Goal: Task Accomplishment & Management: Use online tool/utility

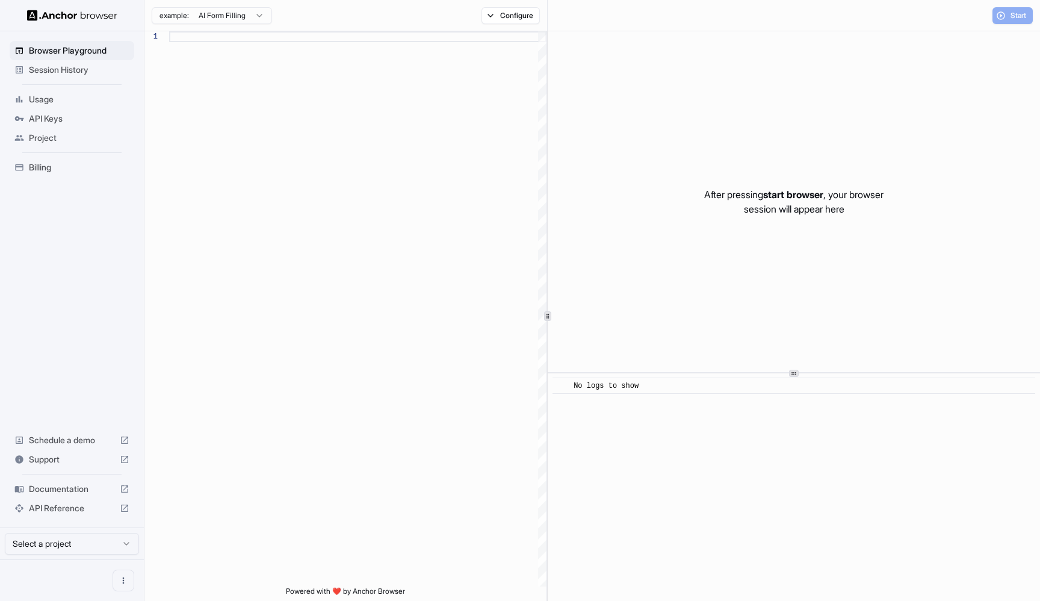
scroll to position [76, 0]
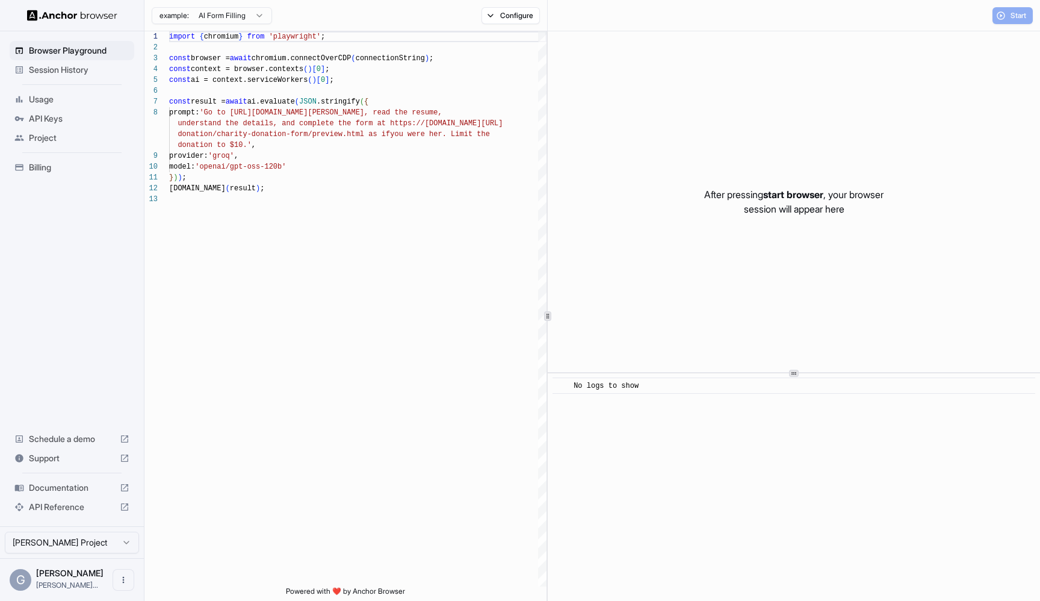
click at [55, 90] on div "Usage" at bounding box center [72, 99] width 125 height 19
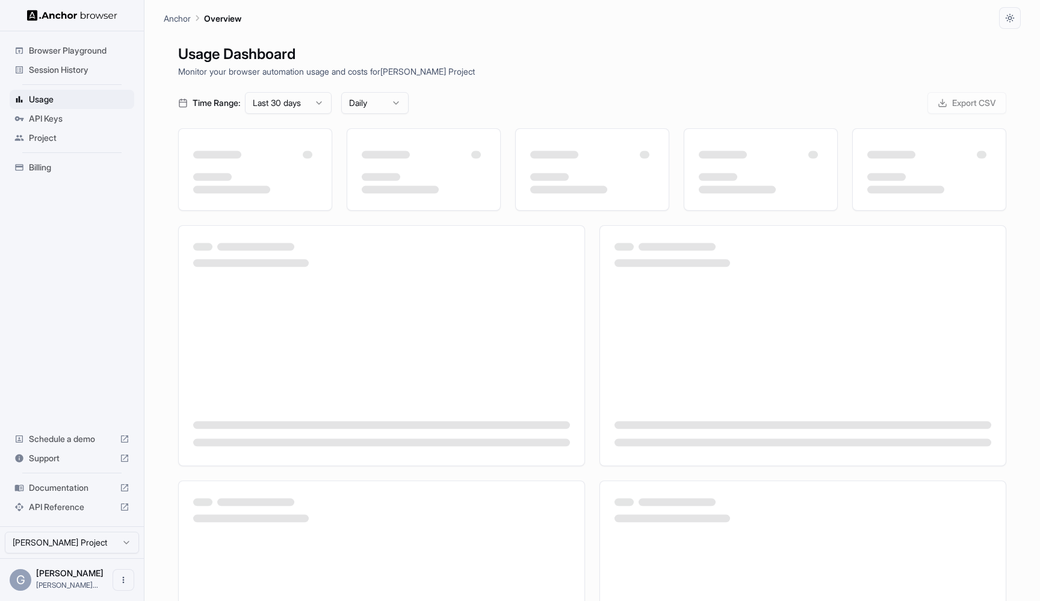
click at [61, 73] on span "Session History" at bounding box center [79, 70] width 101 height 12
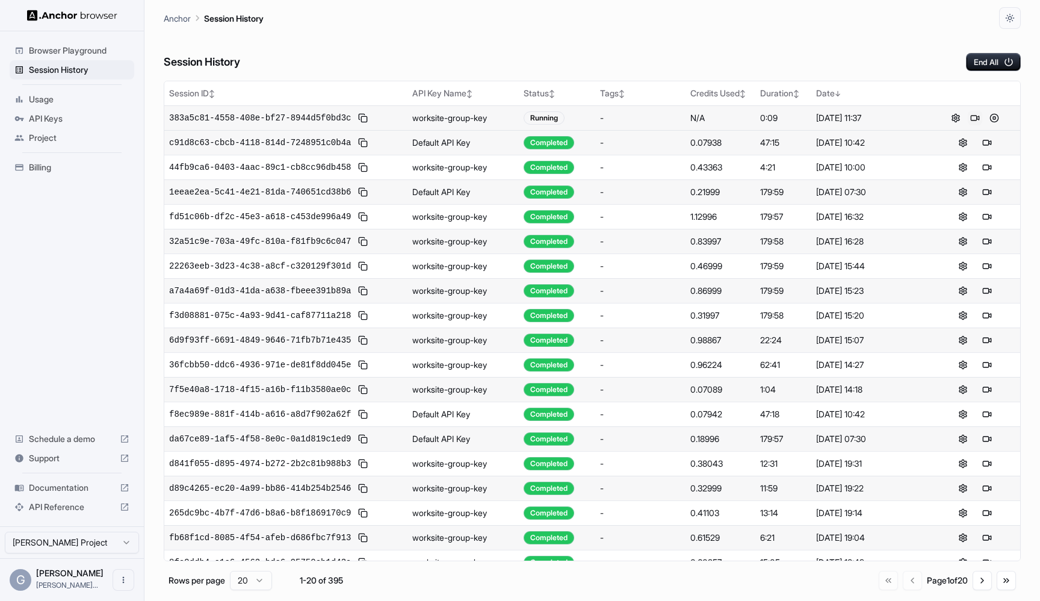
click at [978, 121] on button at bounding box center [975, 118] width 14 height 14
click at [982, 118] on button at bounding box center [987, 118] width 14 height 14
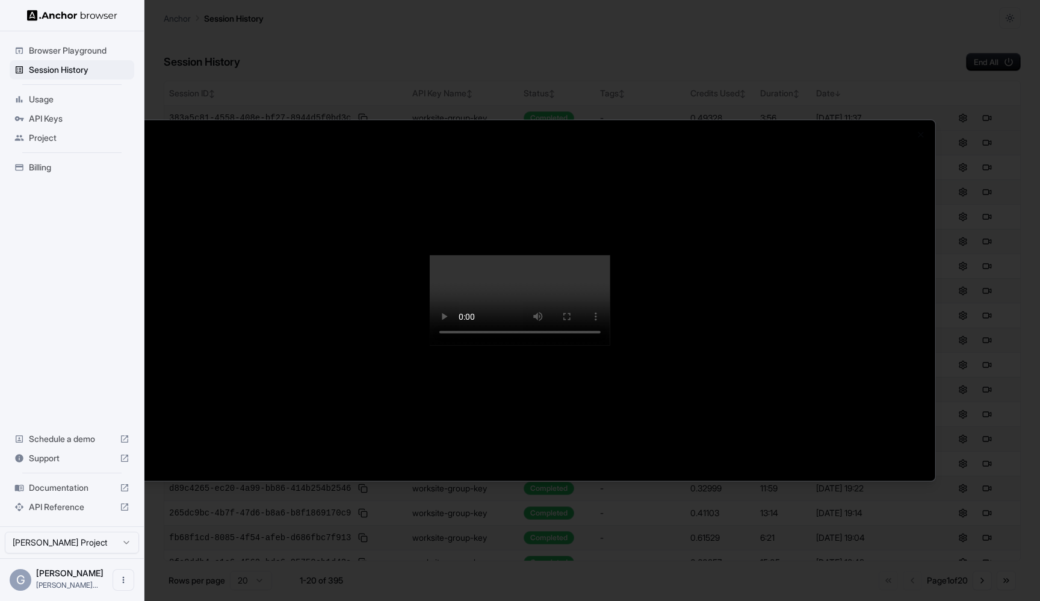
click at [462, 30] on div at bounding box center [520, 300] width 1040 height 601
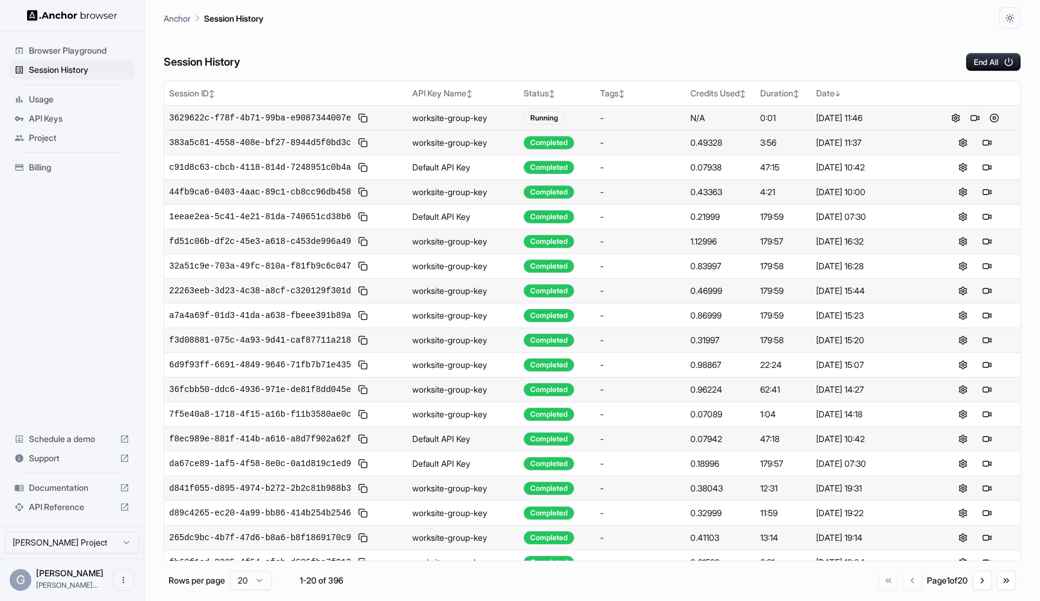
click at [978, 118] on button at bounding box center [975, 118] width 14 height 14
click at [864, 50] on div "Session History End All" at bounding box center [592, 50] width 857 height 42
click at [995, 116] on button at bounding box center [994, 118] width 14 height 14
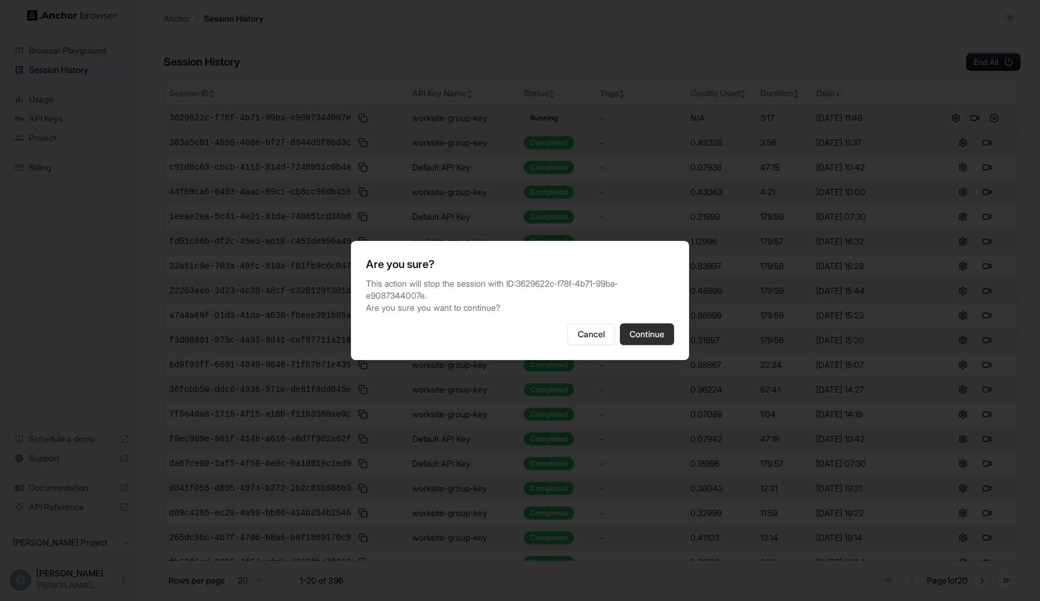
click at [652, 330] on button "Continue" at bounding box center [647, 334] width 54 height 22
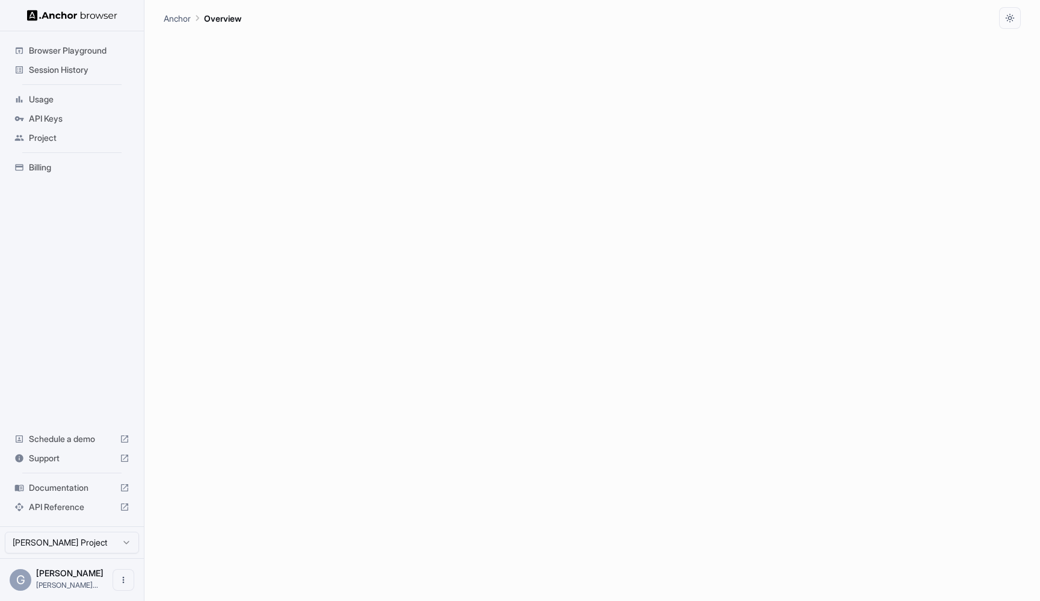
click at [62, 67] on span "Session History" at bounding box center [79, 70] width 101 height 12
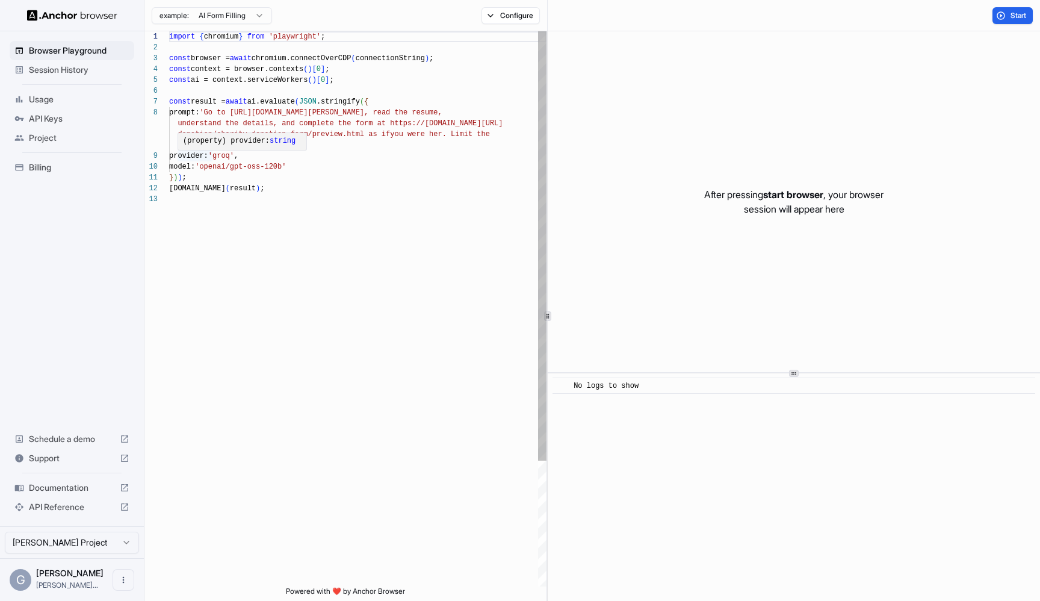
scroll to position [11, 0]
drag, startPoint x: 178, startPoint y: 158, endPoint x: 311, endPoint y: 169, distance: 133.4
click at [312, 170] on div "import { chromium } from 'playwright' ; const browser = await chromium.connectO…" at bounding box center [357, 390] width 377 height 718
click at [309, 209] on div "import { chromium } from 'playwright' ; const browser = await chromium.connectO…" at bounding box center [357, 390] width 377 height 718
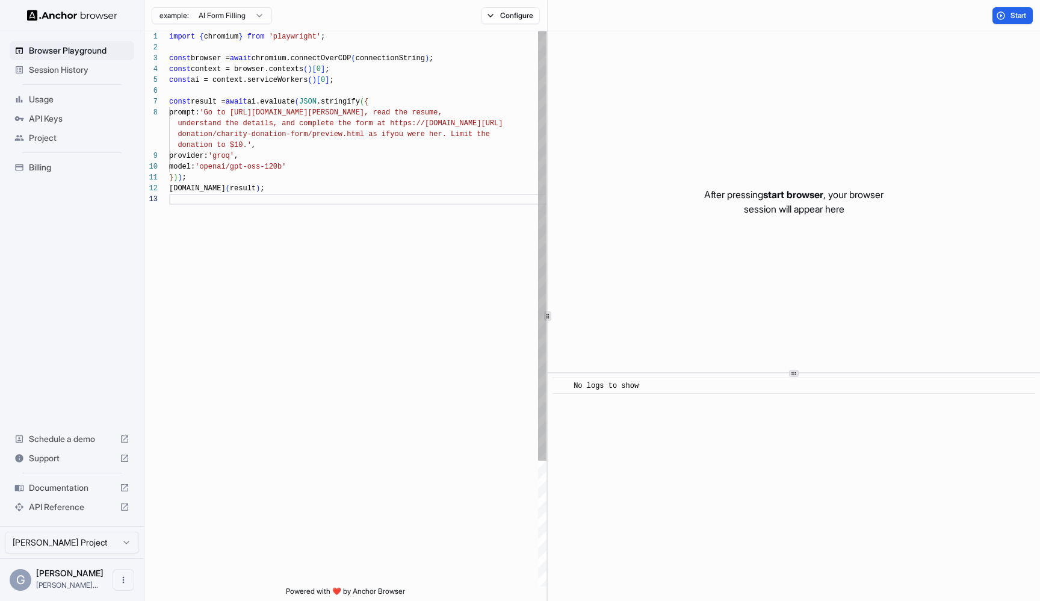
click at [305, 186] on div "import { chromium } from 'playwright' ; const browser = await chromium.connectO…" at bounding box center [357, 390] width 377 height 718
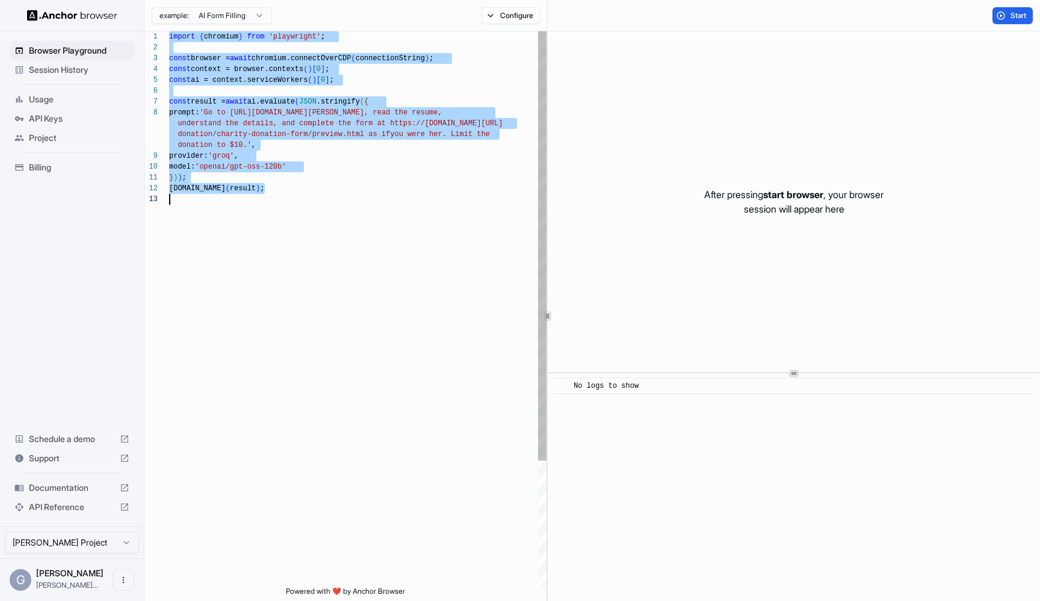
scroll to position [0, 0]
click at [248, 167] on div "import { chromium } from 'playwright' ; const browser = await chromium.connectO…" at bounding box center [357, 390] width 377 height 718
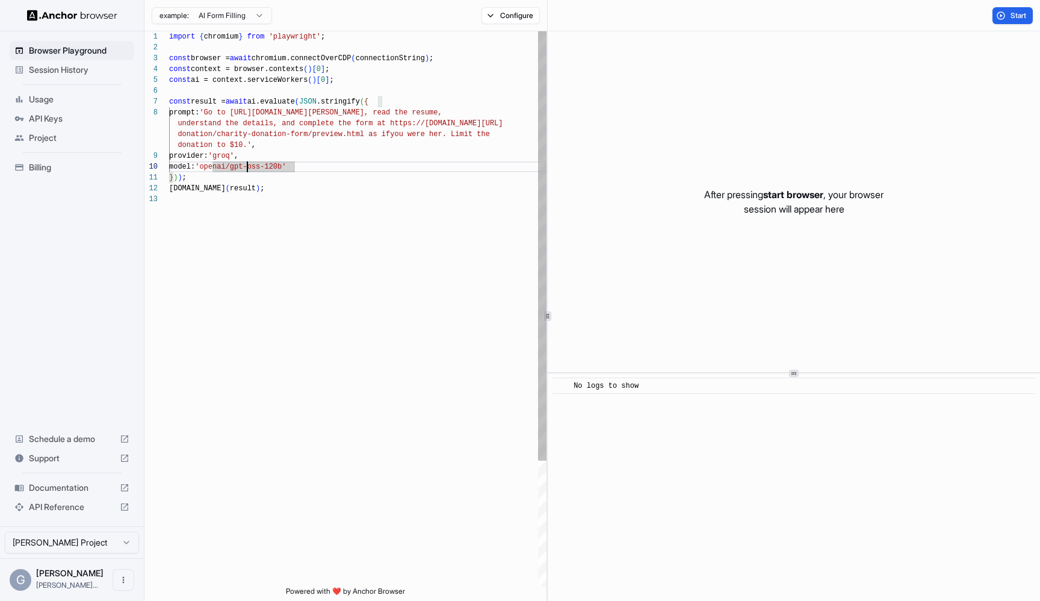
click at [237, 155] on div "import { chromium } from 'playwright' ; const browser = await chromium.connectO…" at bounding box center [357, 390] width 377 height 718
click at [320, 176] on div "import { chromium } from 'playwright' ; const browser = await chromium.connectO…" at bounding box center [357, 390] width 377 height 718
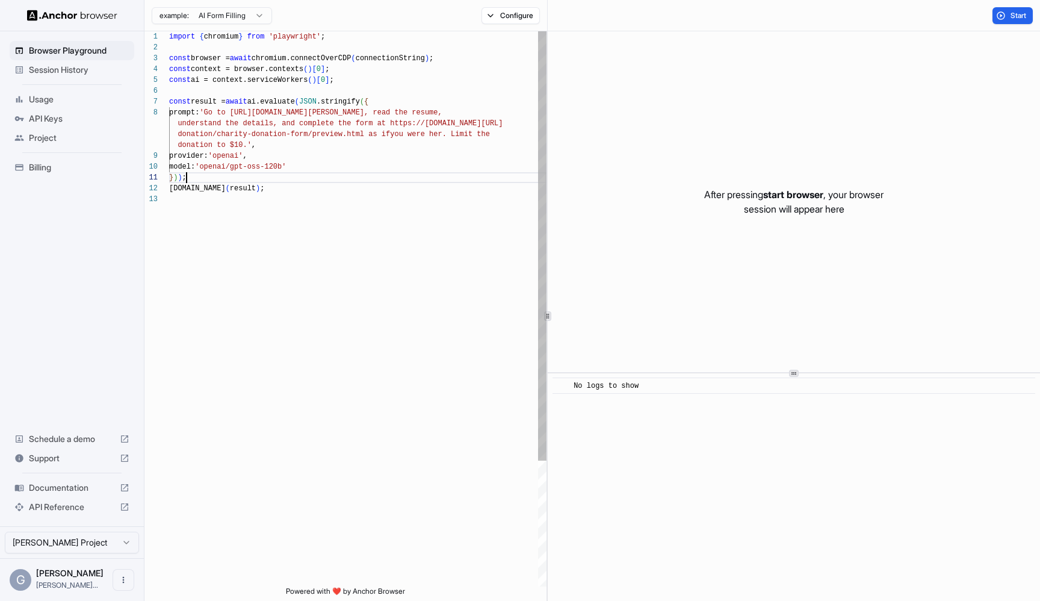
scroll to position [22, 0]
click at [297, 164] on div "import { chromium } from 'playwright' ; const browser = await chromium.connectO…" at bounding box center [357, 390] width 377 height 718
drag, startPoint x: 295, startPoint y: 166, endPoint x: 215, endPoint y: 164, distance: 80.1
click at [215, 164] on div "import { chromium } from 'playwright' ; const browser = await chromium.connectO…" at bounding box center [357, 390] width 377 height 718
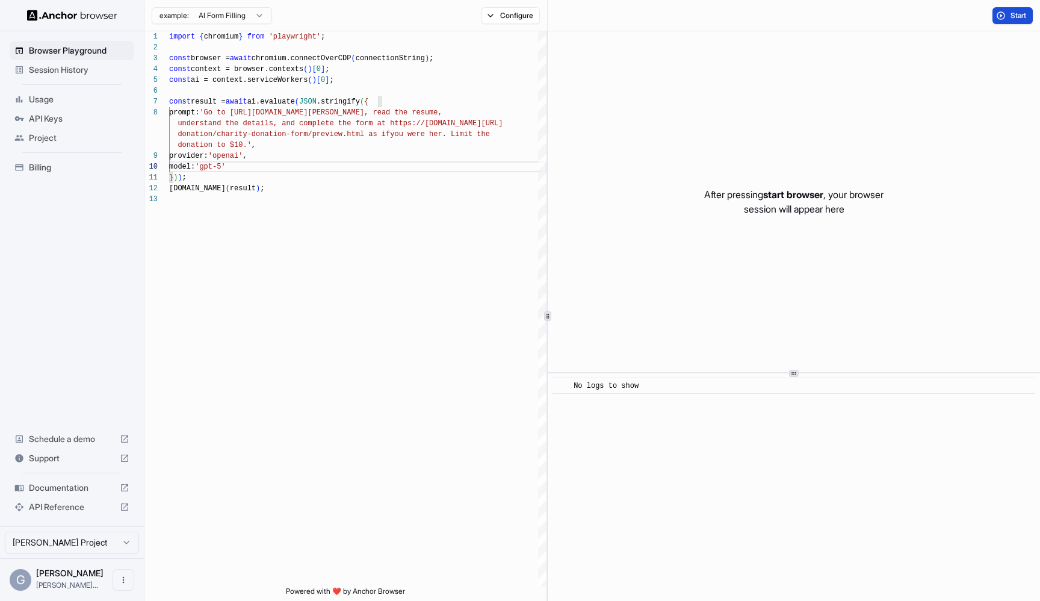
type textarea "**********"
click at [1005, 12] on button "Start" at bounding box center [1013, 15] width 40 height 17
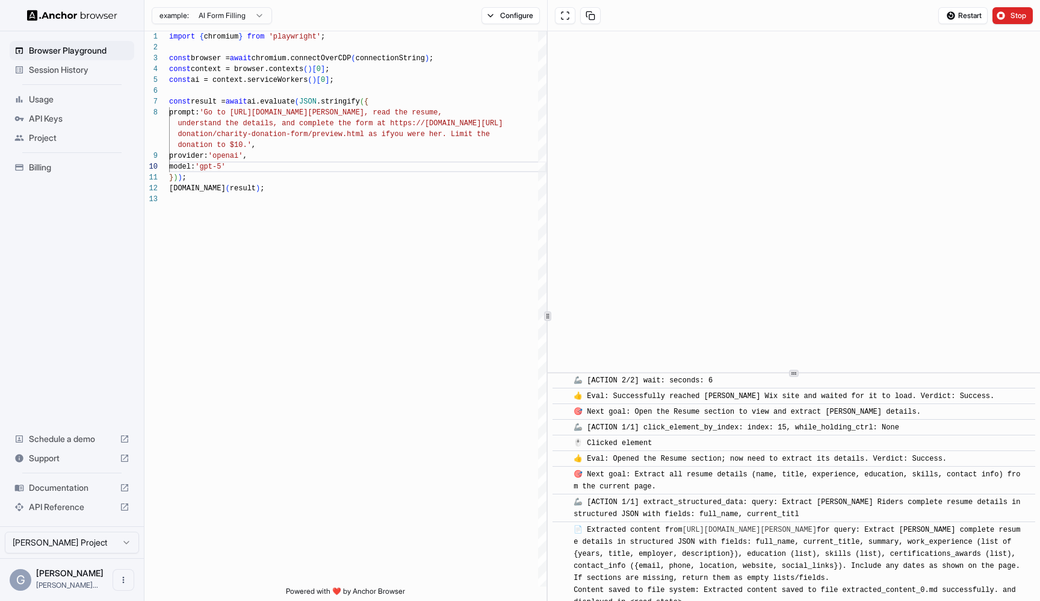
scroll to position [114, 0]
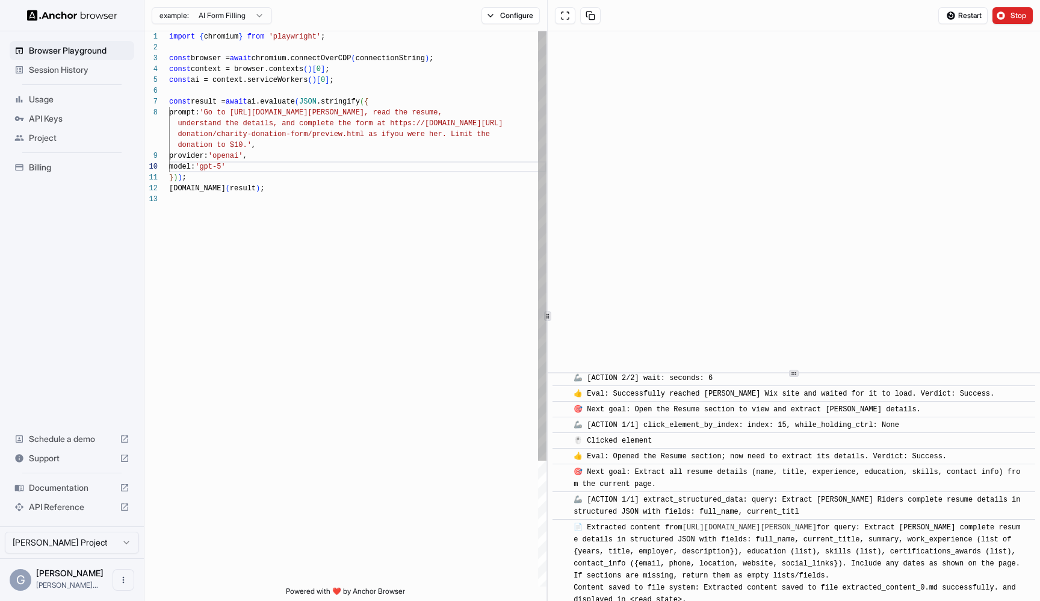
click at [307, 147] on div "import { chromium } from 'playwright' ; const browser = await chromium.connectO…" at bounding box center [357, 390] width 377 height 718
drag, startPoint x: 176, startPoint y: 156, endPoint x: 291, endPoint y: 164, distance: 115.9
click at [292, 164] on div "import { chromium } from 'playwright' ; const browser = await chromium.connectO…" at bounding box center [357, 390] width 377 height 718
click at [455, 202] on div "import { chromium } from 'playwright' ; const browser = await chromium.connectO…" at bounding box center [357, 390] width 377 height 718
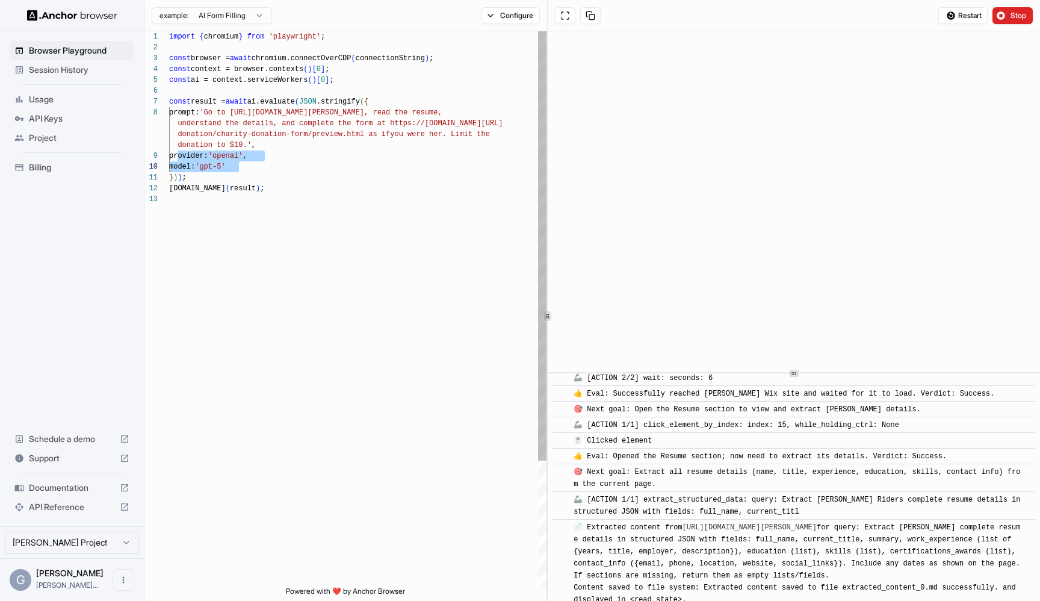
scroll to position [54, 0]
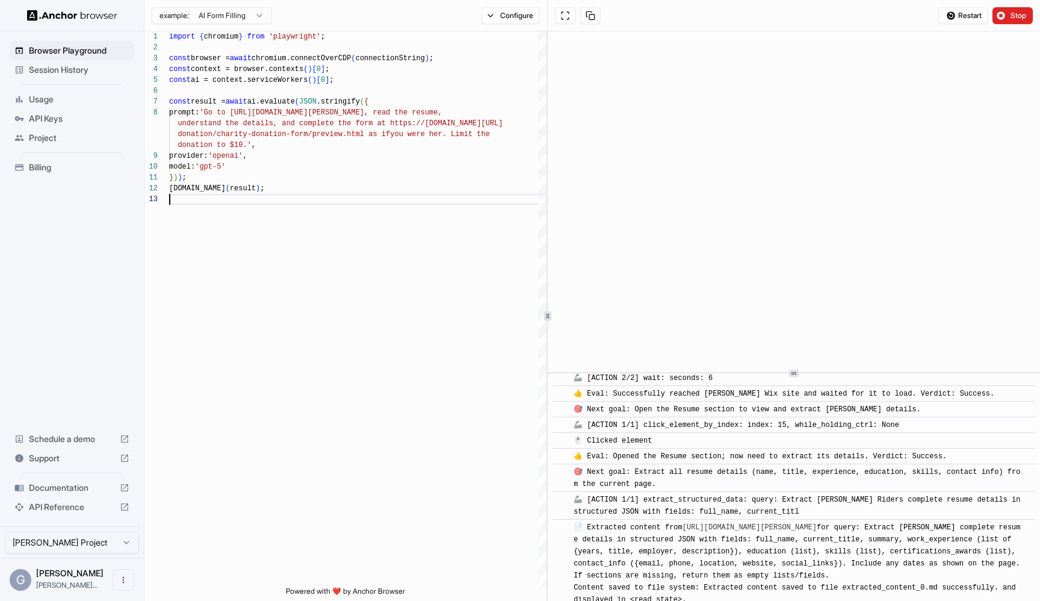
click at [38, 71] on span "Session History" at bounding box center [79, 70] width 101 height 12
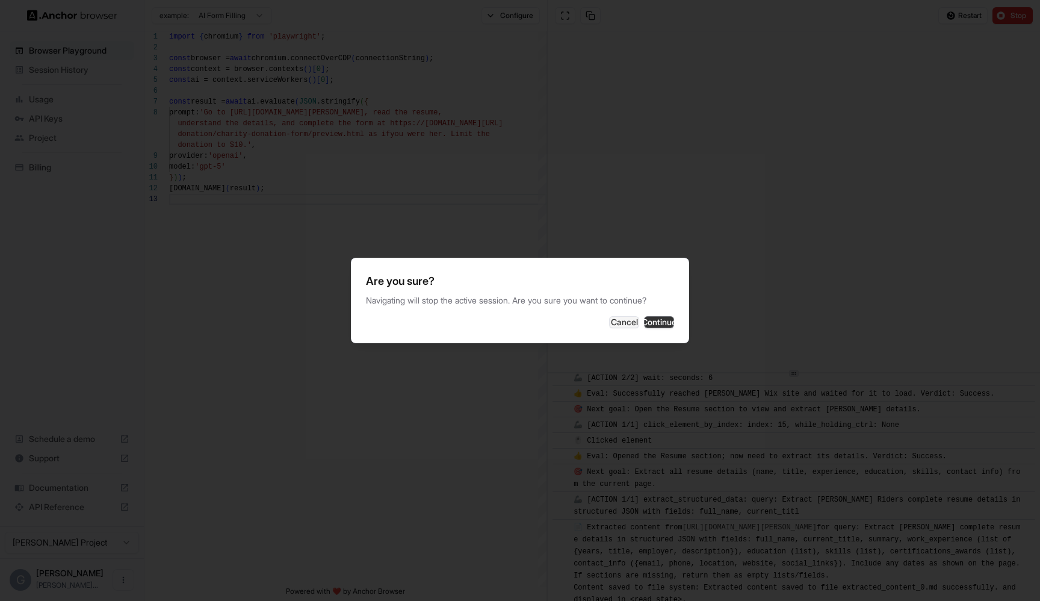
click at [646, 325] on button "Continue" at bounding box center [659, 322] width 30 height 12
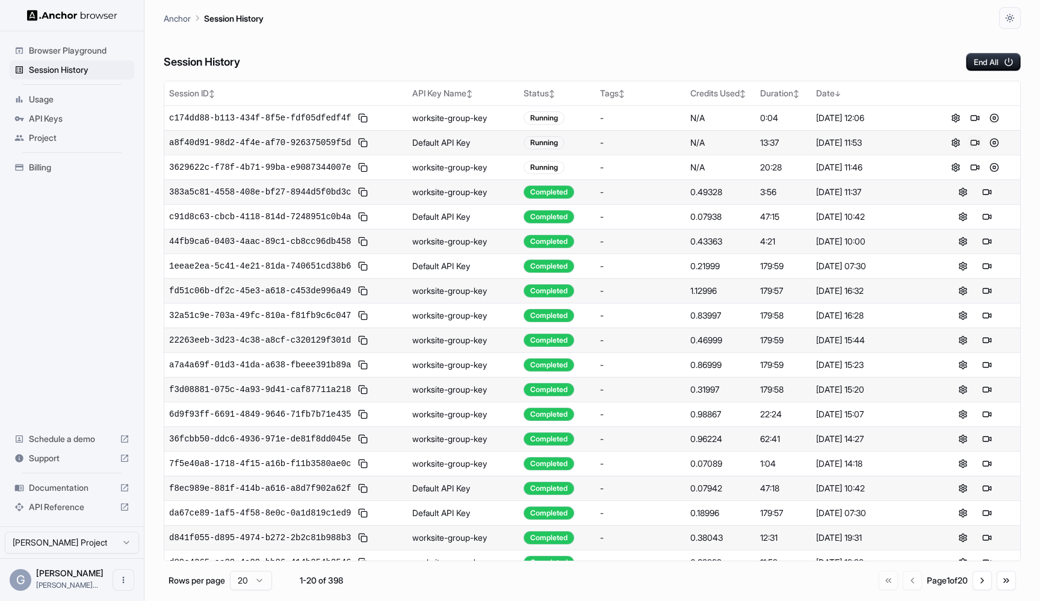
click at [975, 144] on button at bounding box center [975, 142] width 14 height 14
click at [976, 119] on button at bounding box center [975, 118] width 14 height 14
click at [976, 117] on button at bounding box center [975, 118] width 14 height 14
click at [66, 45] on span "Browser Playground" at bounding box center [79, 51] width 101 height 12
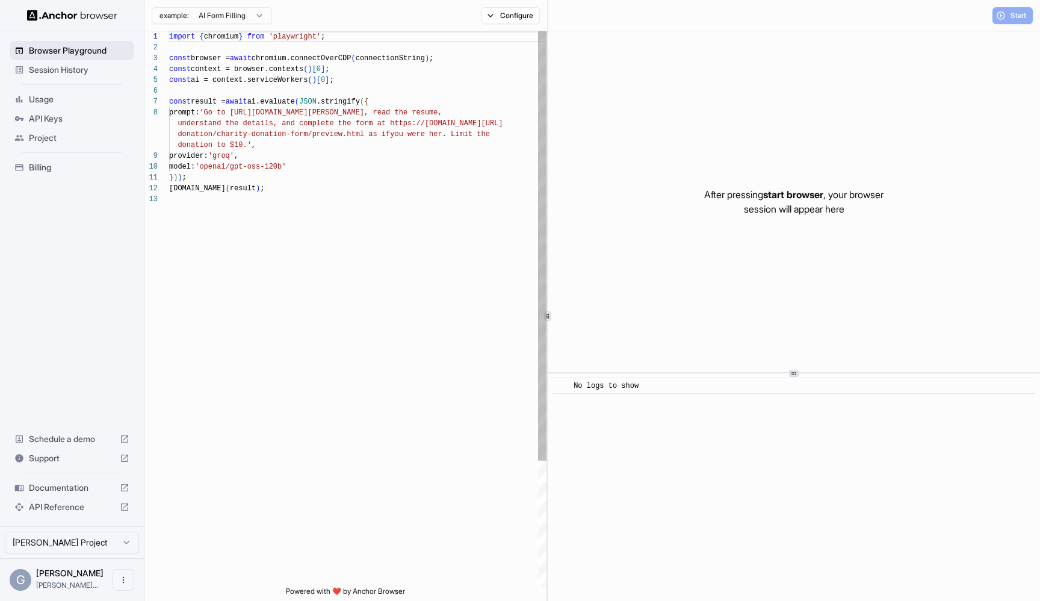
scroll to position [76, 0]
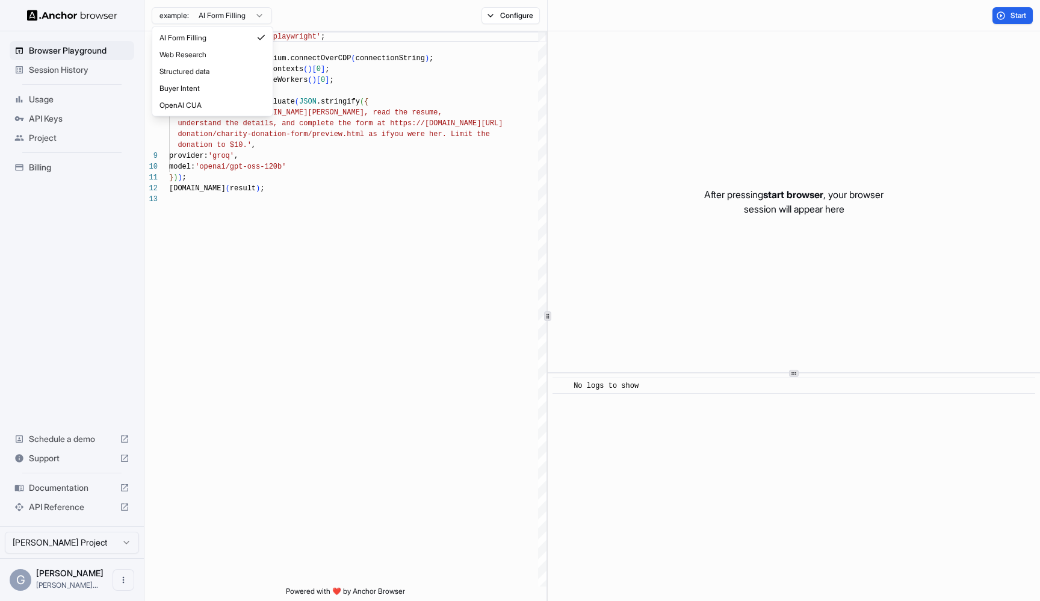
click at [236, 21] on html "Browser Playground Session History Usage API Keys Project Billing Schedule a de…" at bounding box center [520, 300] width 1040 height 601
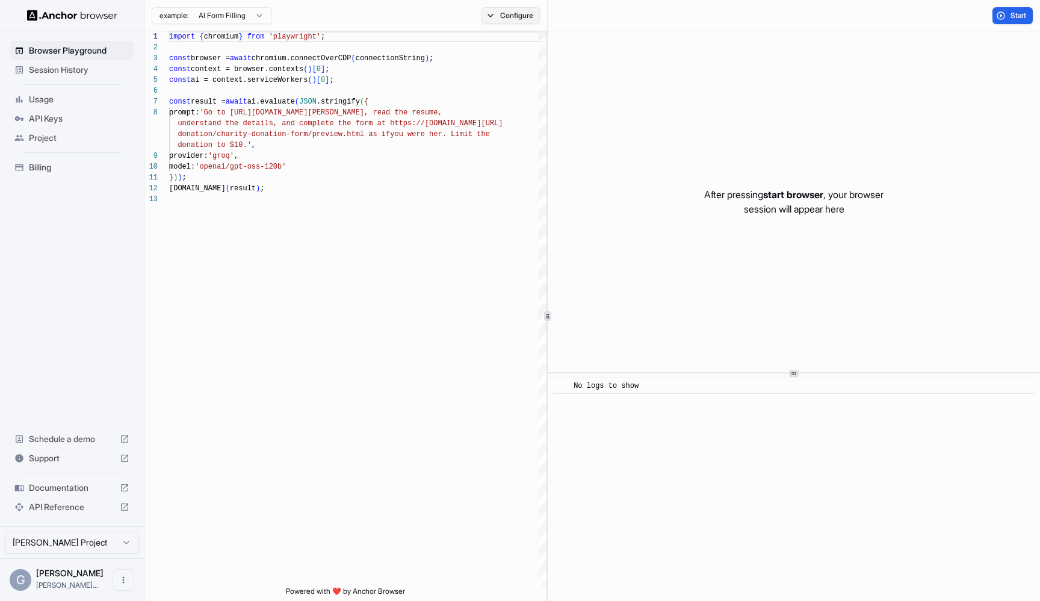
click at [499, 22] on button "Configure" at bounding box center [511, 15] width 58 height 17
click at [43, 75] on span "Session History" at bounding box center [79, 70] width 101 height 12
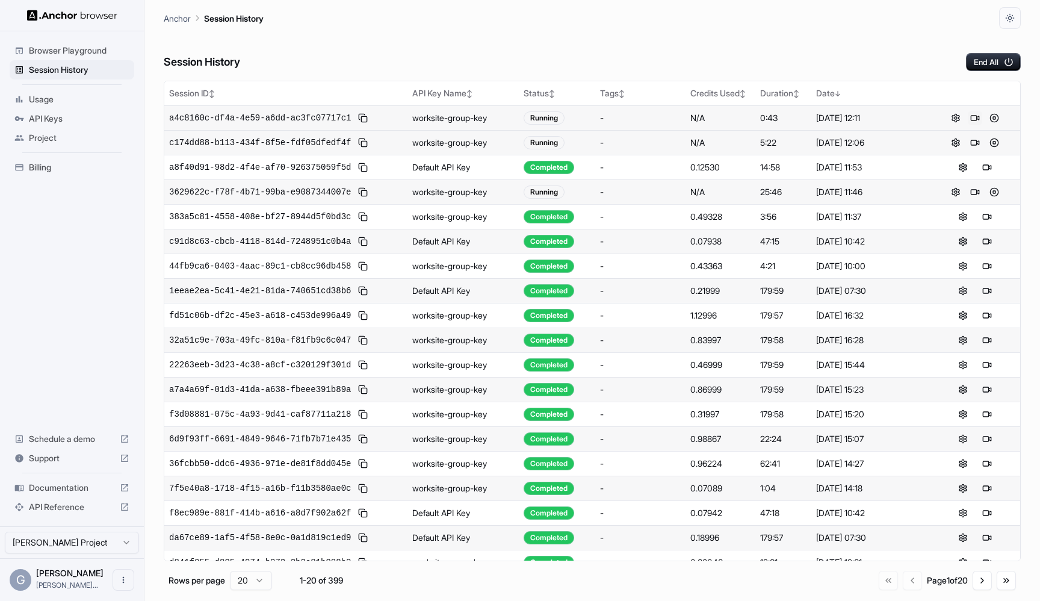
click at [979, 117] on button at bounding box center [975, 118] width 14 height 14
click at [52, 45] on span "Browser Playground" at bounding box center [79, 51] width 101 height 12
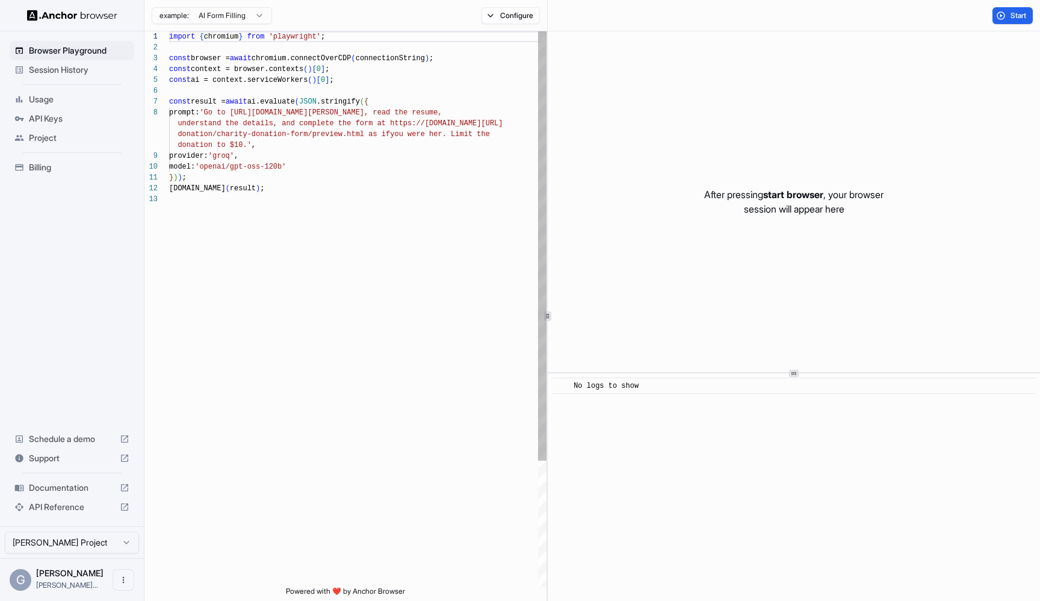
click at [370, 126] on div "import { chromium } from 'playwright' ; const browser = await chromium.connectO…" at bounding box center [357, 390] width 377 height 718
click at [348, 193] on div "import { chromium } from 'playwright' ; const browser = await chromium.connectO…" at bounding box center [357, 390] width 377 height 718
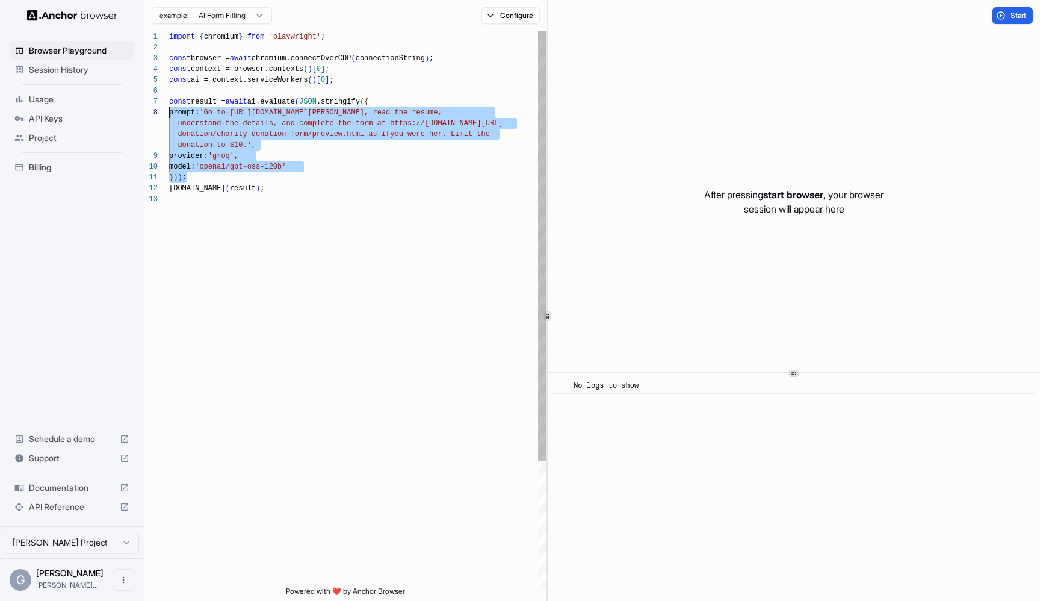
scroll to position [65, 0]
drag, startPoint x: 318, startPoint y: 173, endPoint x: 149, endPoint y: 101, distance: 183.4
click at [169, 101] on div "import { chromium } from 'playwright' ; const browser = await chromium.connectO…" at bounding box center [357, 390] width 377 height 718
click at [388, 194] on div "import { chromium } from 'playwright' ; const browser = await chromium.connectO…" at bounding box center [357, 390] width 377 height 718
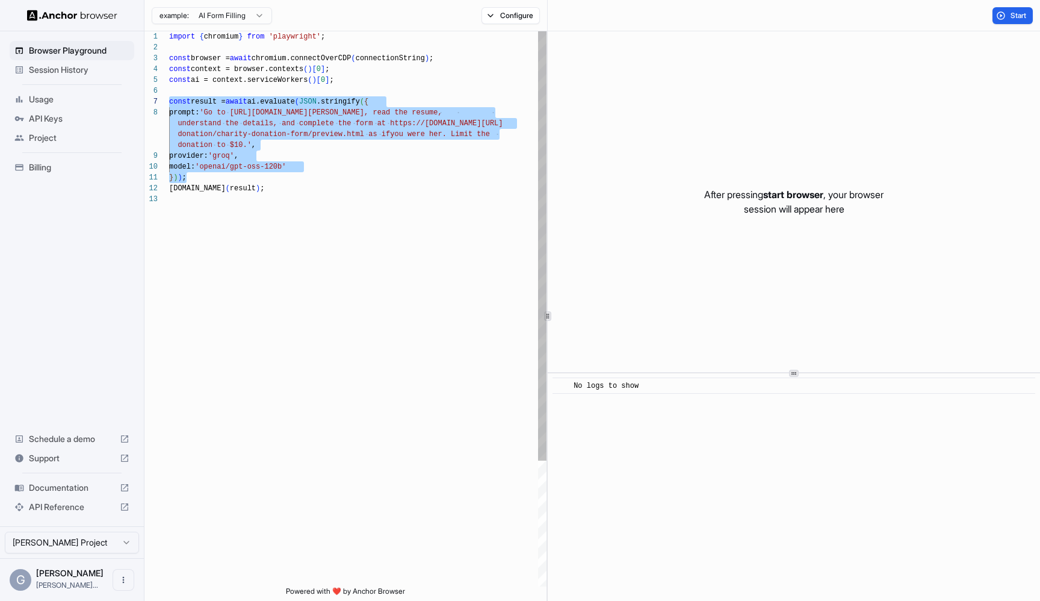
type textarea "**********"
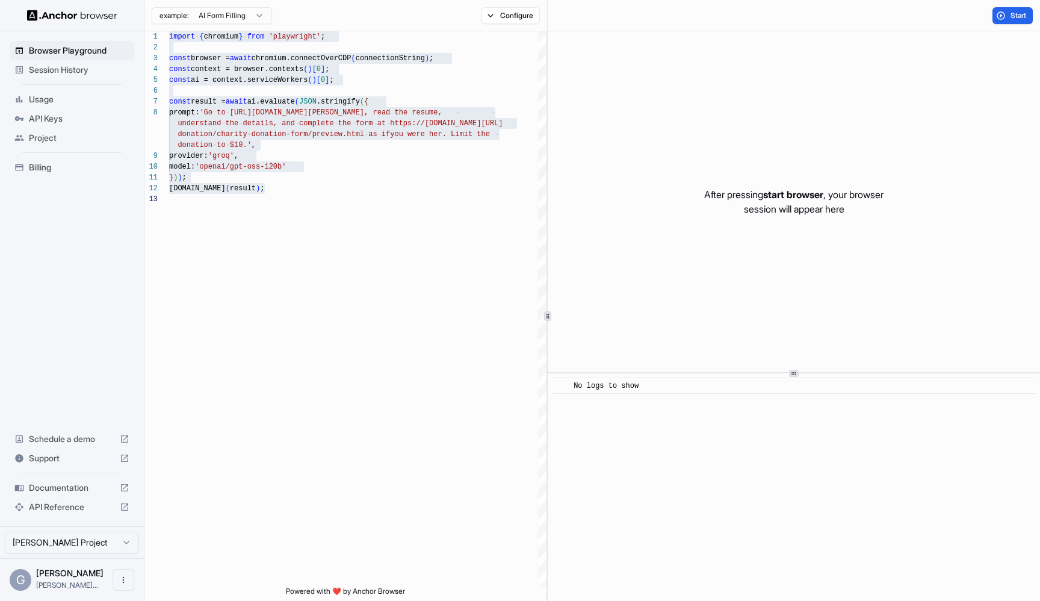
click at [54, 170] on span "Billing" at bounding box center [79, 167] width 101 height 12
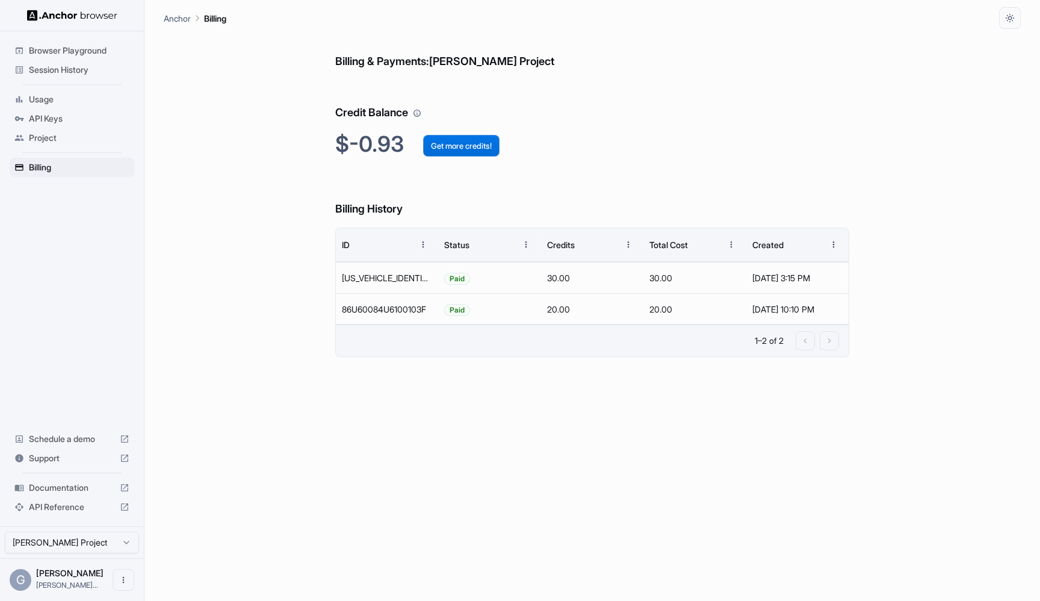
click at [487, 143] on button "Get more credits!" at bounding box center [461, 146] width 76 height 22
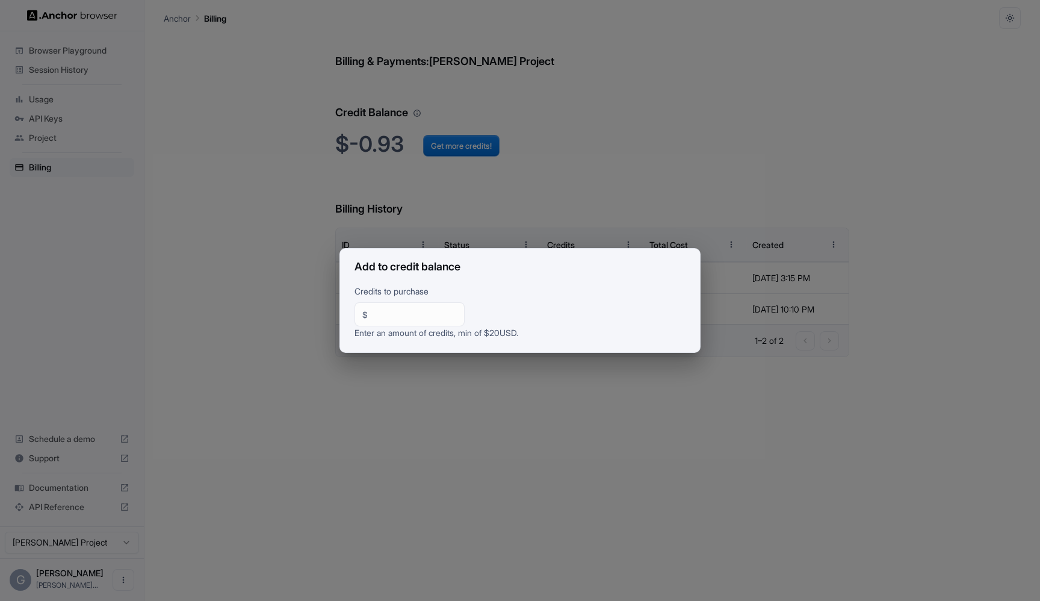
click at [433, 318] on input "**" at bounding box center [415, 314] width 84 height 12
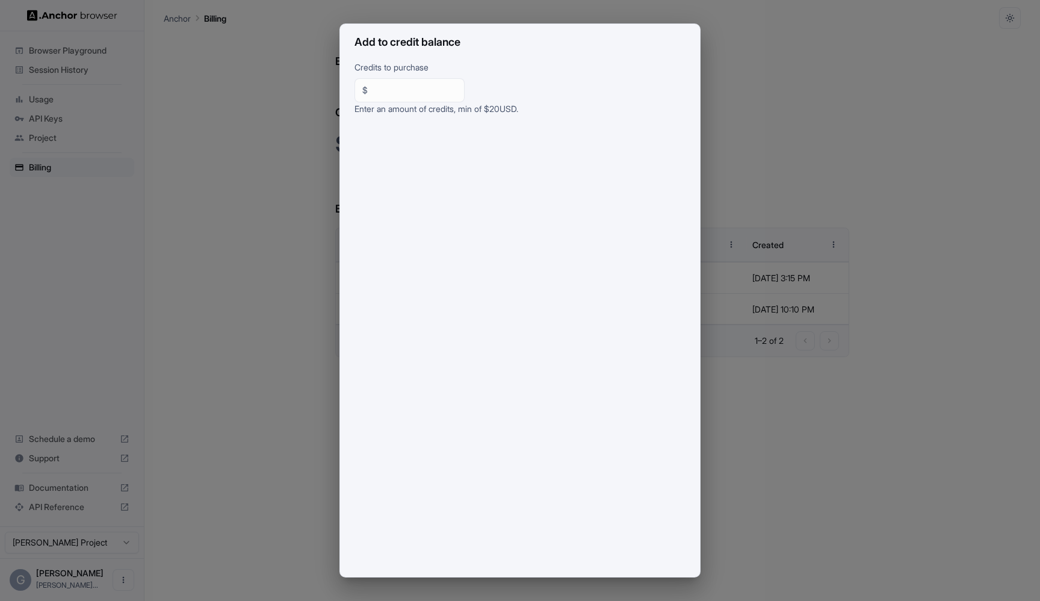
click at [344, 438] on div "Credits to purchase $ ** ​ Enter an amount of credits, min of $ 20 USD." at bounding box center [520, 319] width 360 height 516
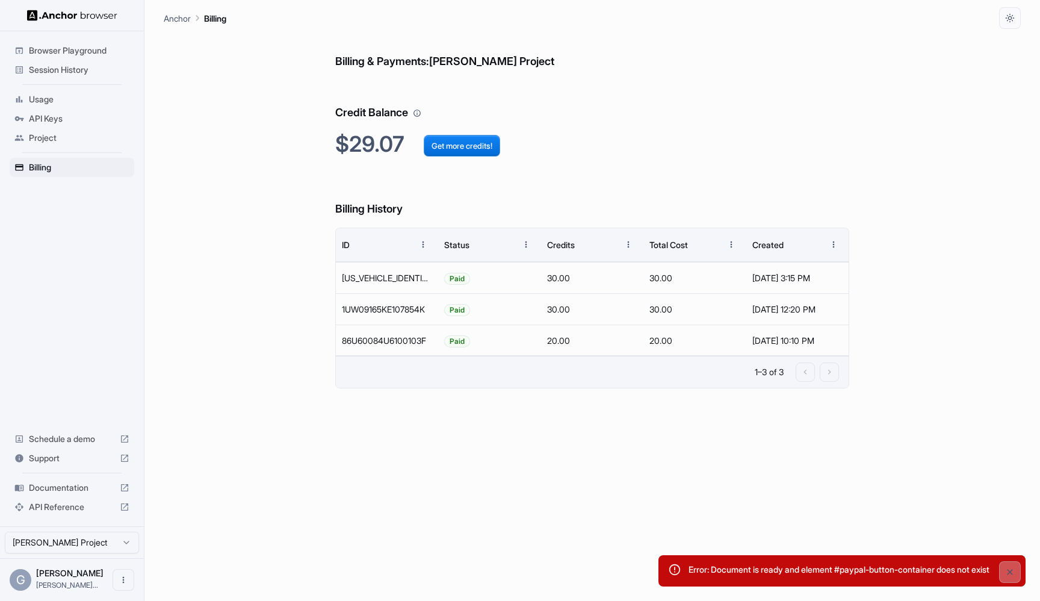
click at [491, 479] on div "Billing & Payments: Greg Miller Project Credit Balance $29.07 Get more credits!…" at bounding box center [592, 315] width 514 height 572
click at [61, 66] on span "Session History" at bounding box center [79, 70] width 101 height 12
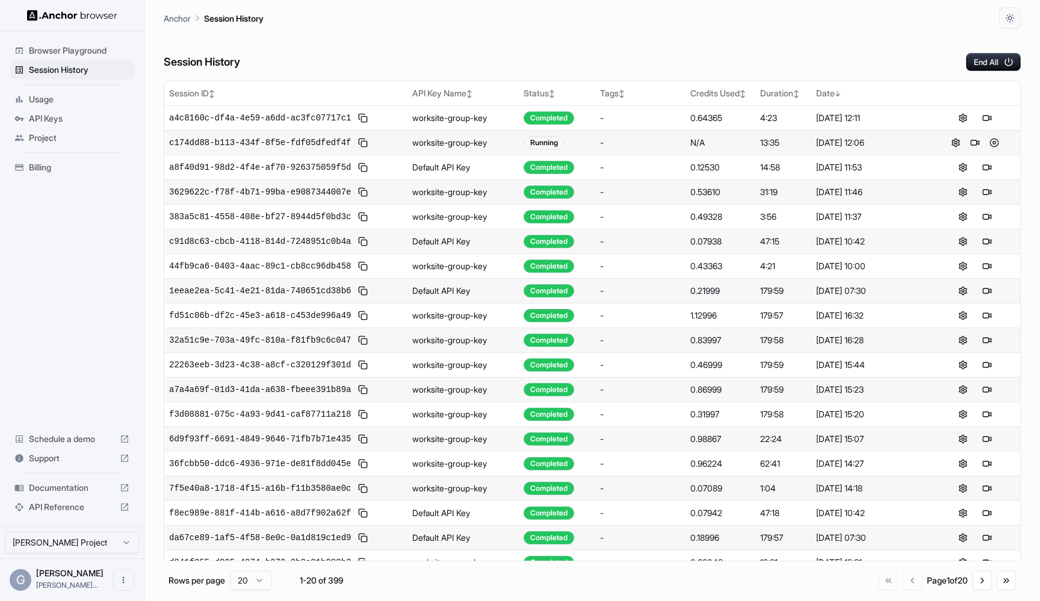
click at [995, 142] on button at bounding box center [994, 142] width 14 height 14
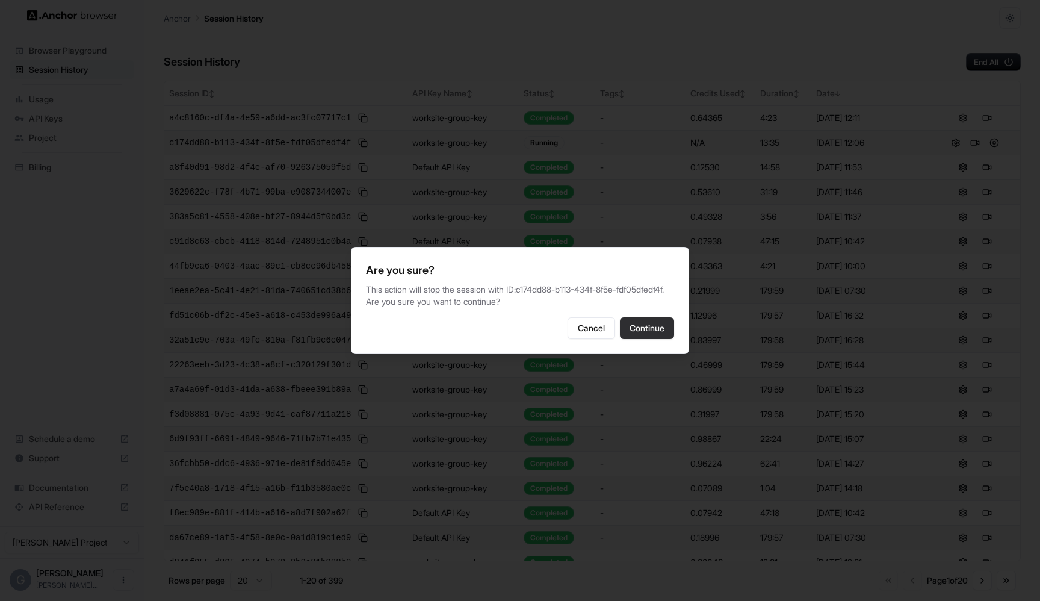
click at [644, 329] on button "Continue" at bounding box center [647, 328] width 54 height 22
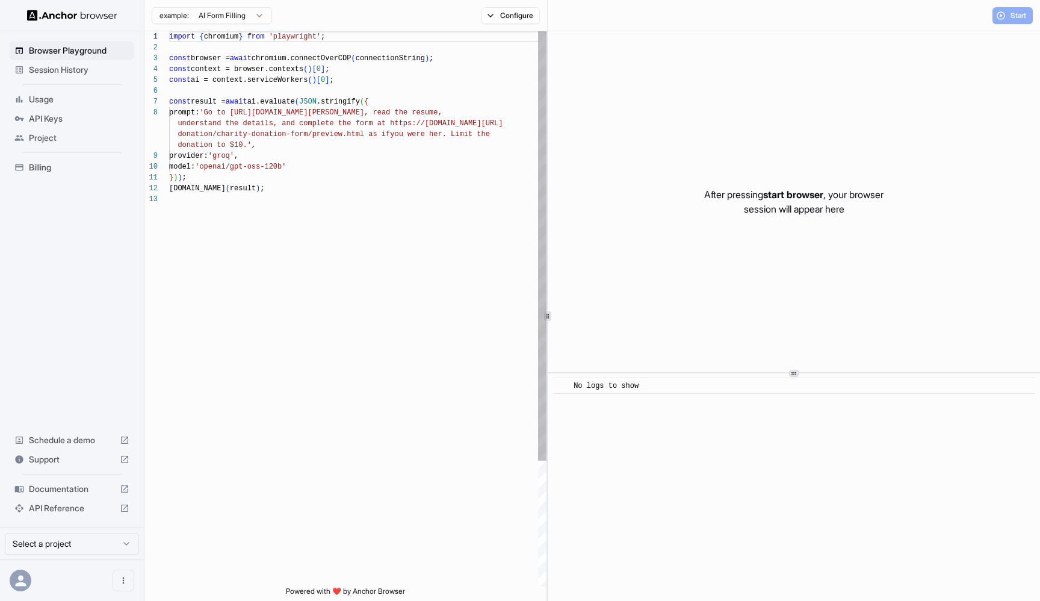
scroll to position [76, 0]
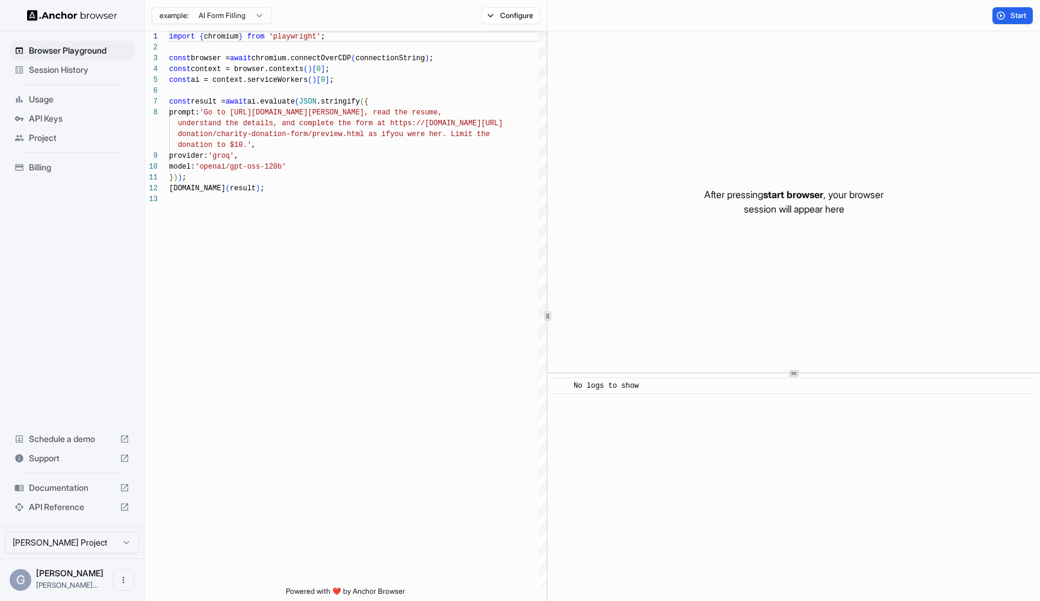
click at [56, 72] on span "Session History" at bounding box center [79, 70] width 101 height 12
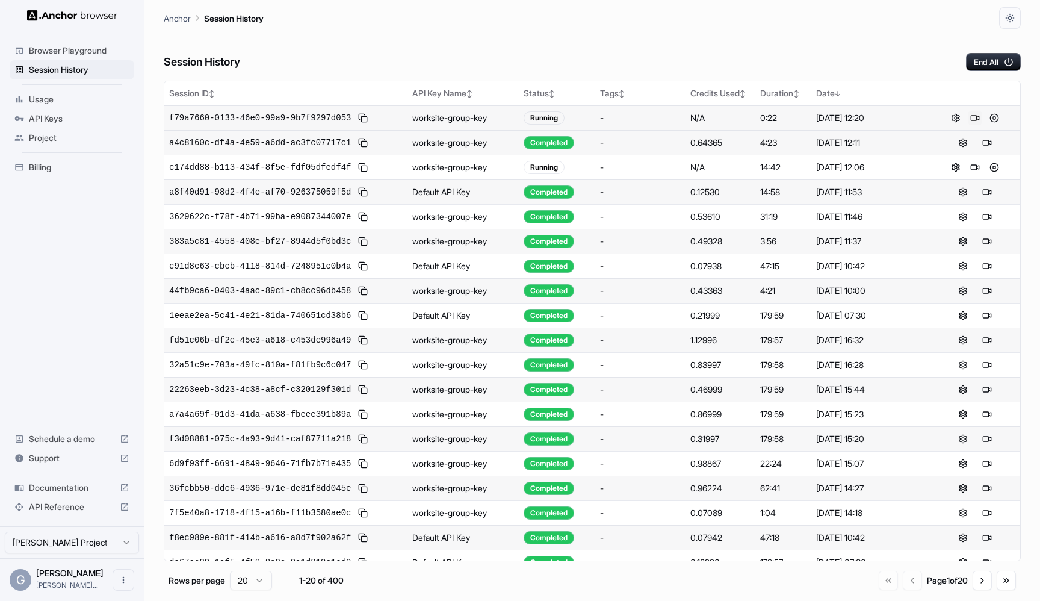
click at [973, 123] on button at bounding box center [975, 118] width 14 height 14
click at [995, 120] on button at bounding box center [994, 118] width 14 height 14
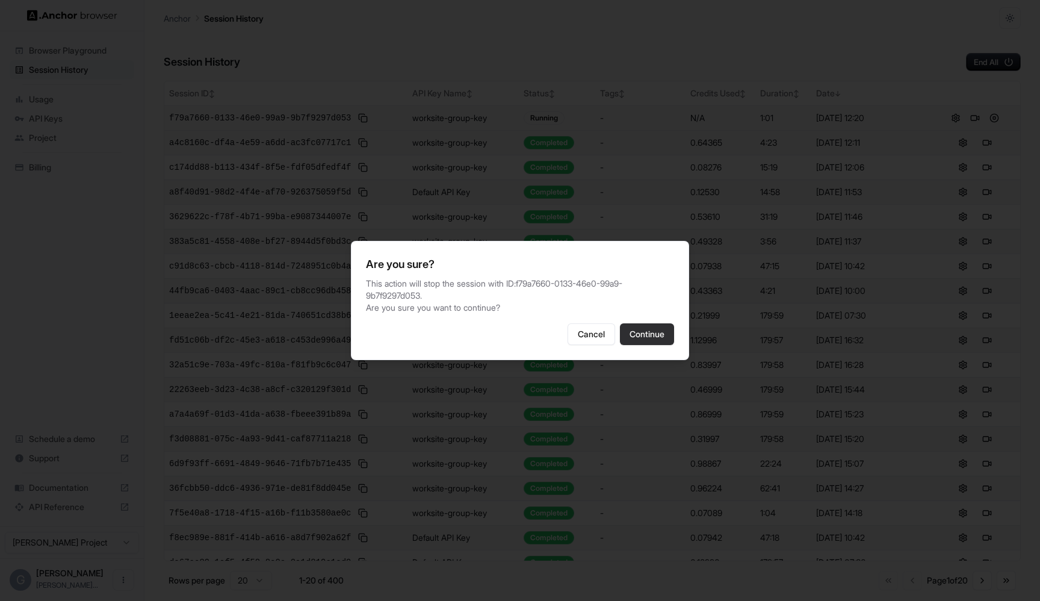
click at [667, 329] on button "Continue" at bounding box center [647, 334] width 54 height 22
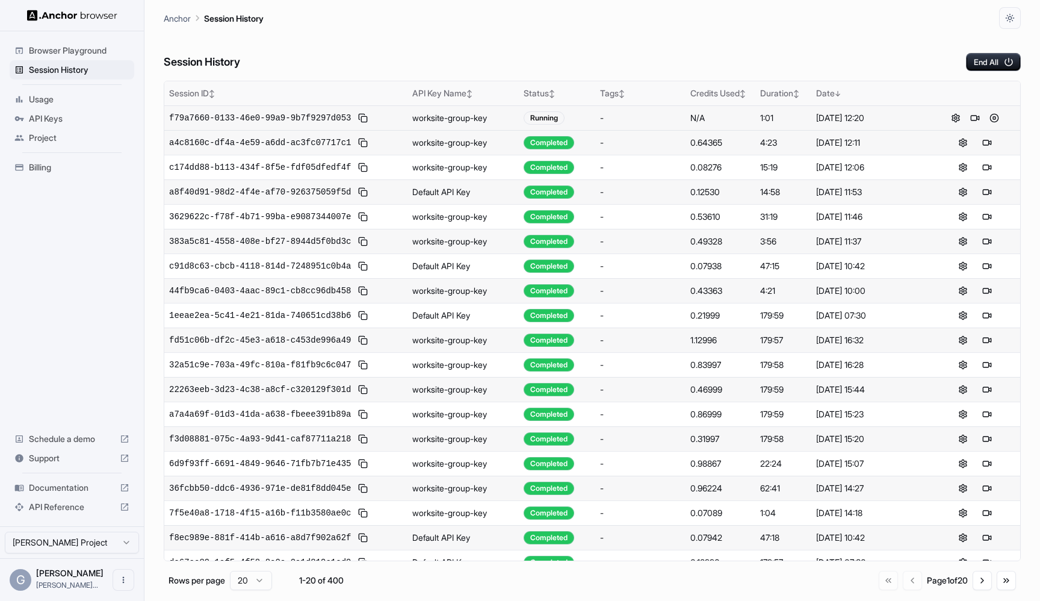
click at [700, 91] on div "Credits Used ↕" at bounding box center [721, 93] width 60 height 12
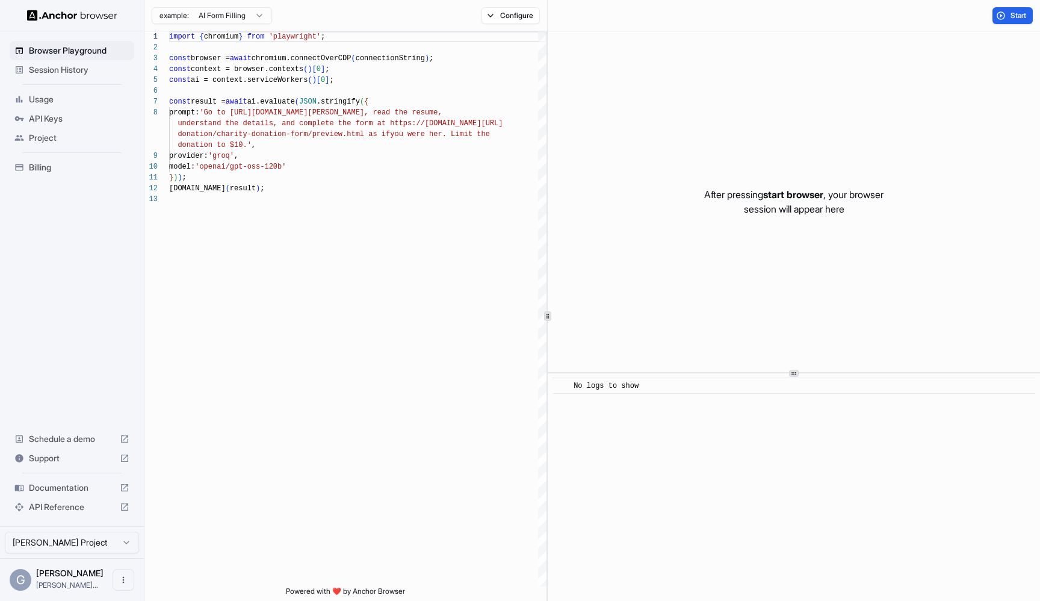
scroll to position [76, 0]
click at [98, 66] on span "Session History" at bounding box center [79, 70] width 101 height 12
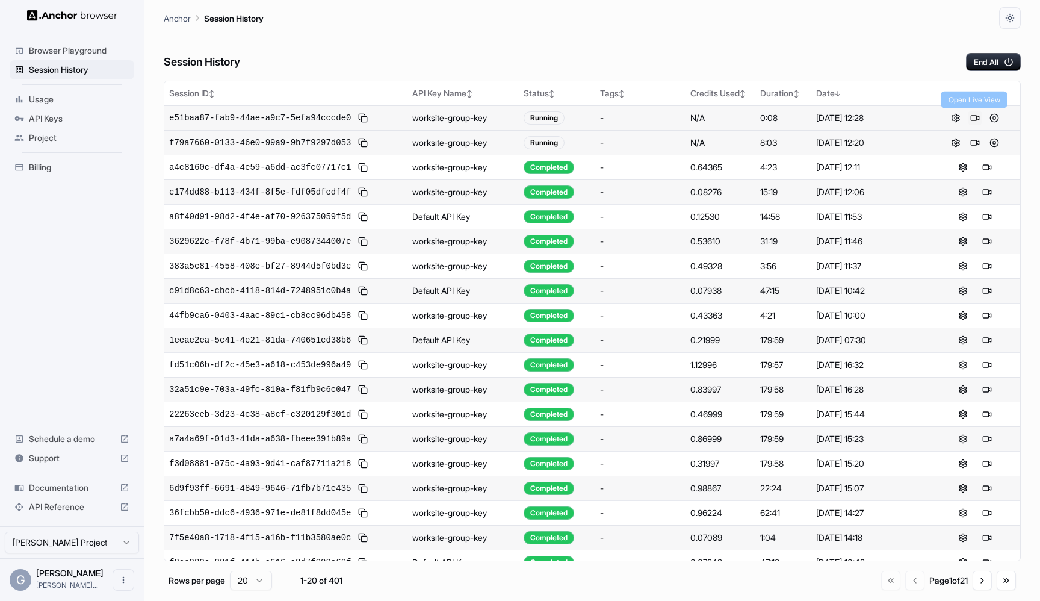
click at [973, 119] on button at bounding box center [975, 118] width 14 height 14
